Goal: Task Accomplishment & Management: Use online tool/utility

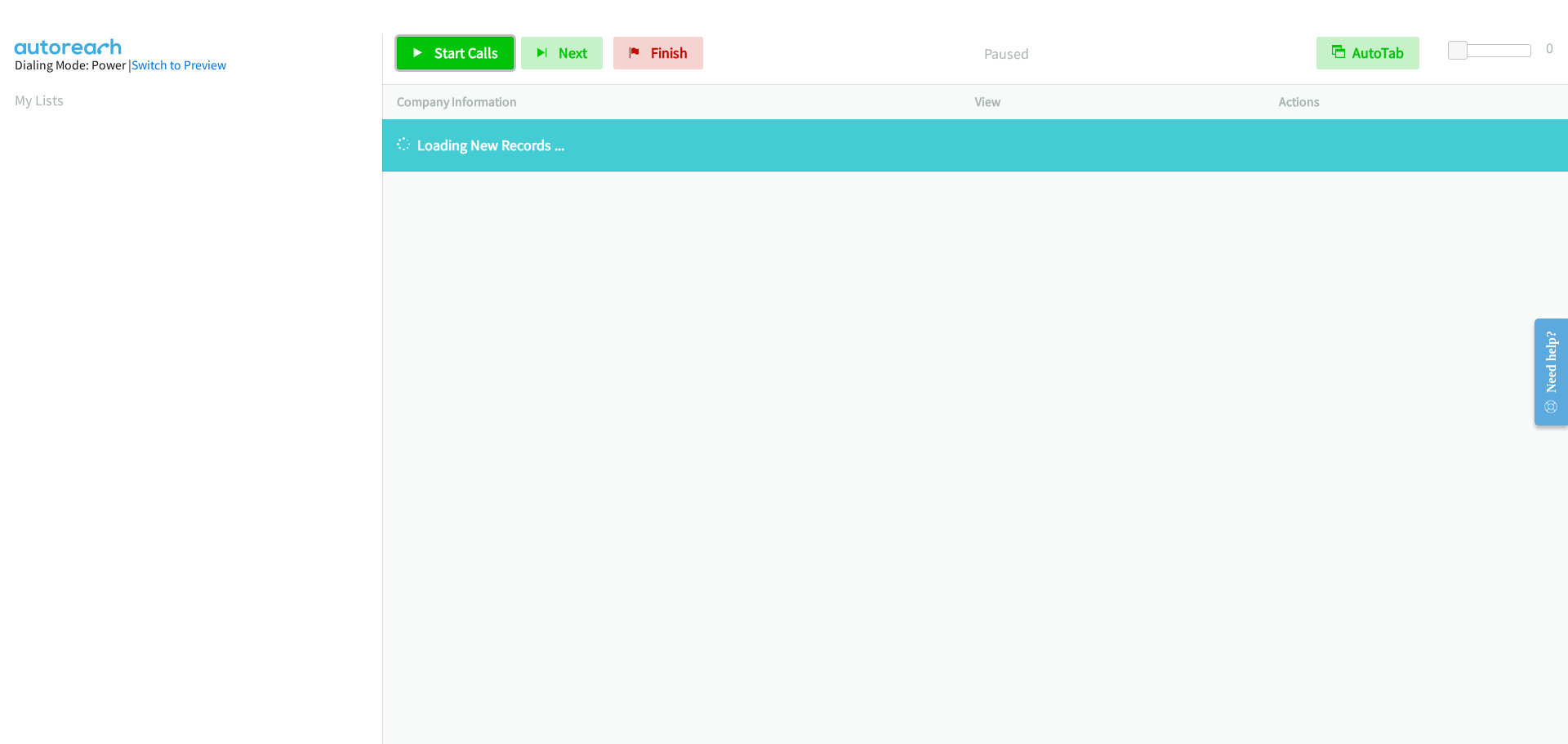
click at [432, 52] on link "Start Calls" at bounding box center [455, 52] width 116 height 32
click at [640, 42] on link "Finish" at bounding box center [631, 52] width 90 height 32
